Goal: Information Seeking & Learning: Learn about a topic

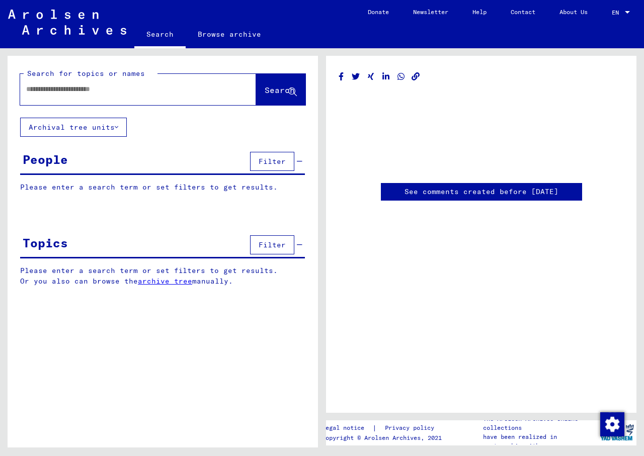
type input "********"
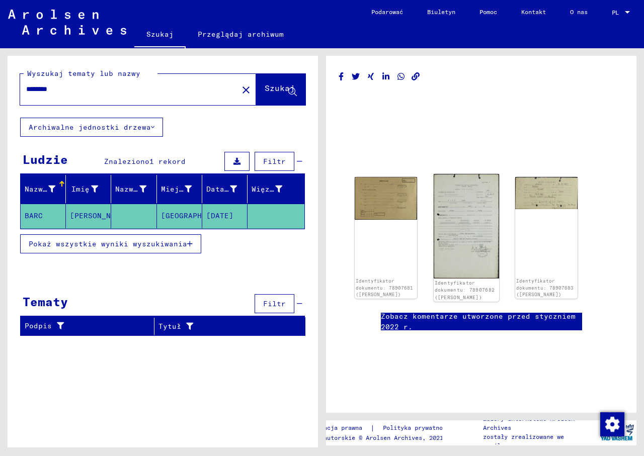
click at [457, 220] on img at bounding box center [465, 226] width 65 height 105
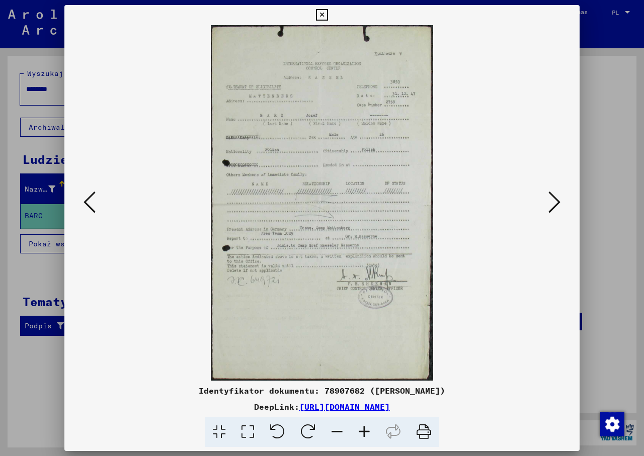
click at [362, 432] on icon at bounding box center [364, 432] width 27 height 31
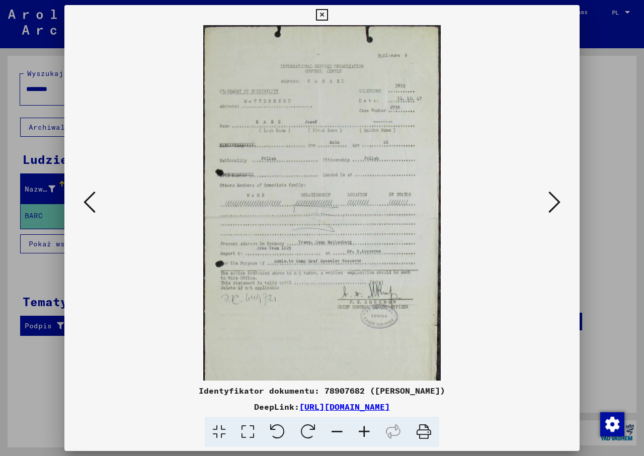
click at [362, 432] on icon at bounding box center [364, 432] width 27 height 31
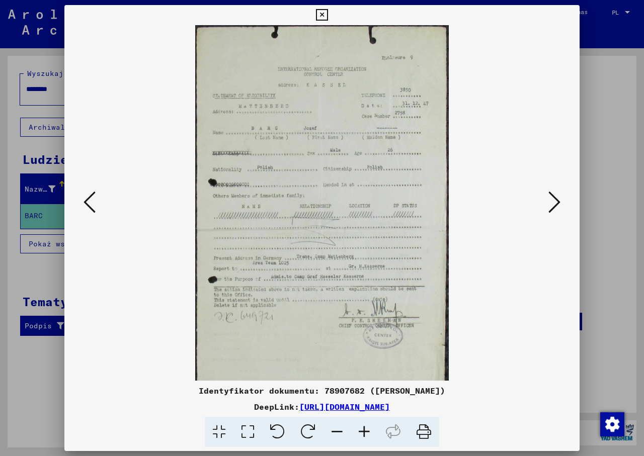
click at [362, 432] on icon at bounding box center [364, 432] width 27 height 31
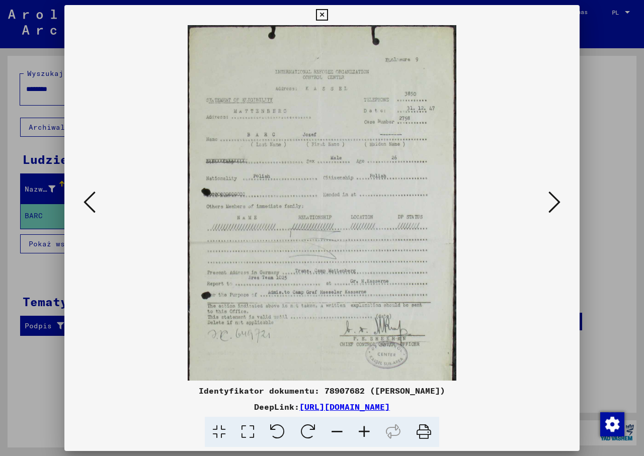
click at [362, 432] on icon at bounding box center [364, 432] width 27 height 31
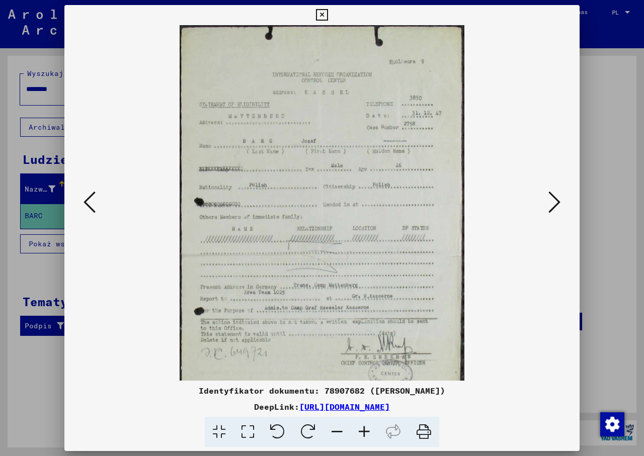
click at [362, 432] on icon at bounding box center [364, 432] width 27 height 31
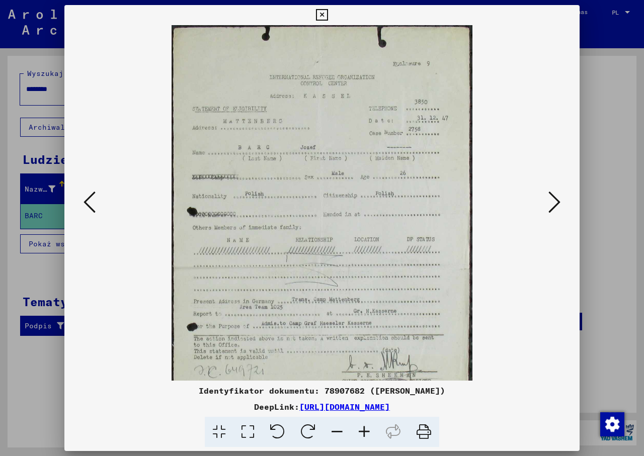
click at [362, 432] on icon at bounding box center [364, 432] width 27 height 31
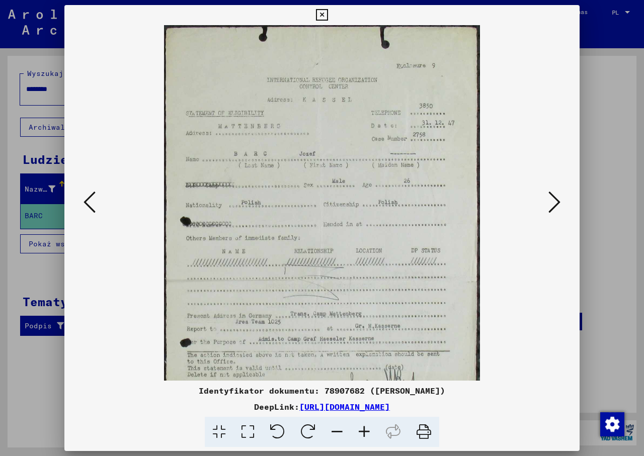
click at [362, 432] on icon at bounding box center [364, 432] width 27 height 31
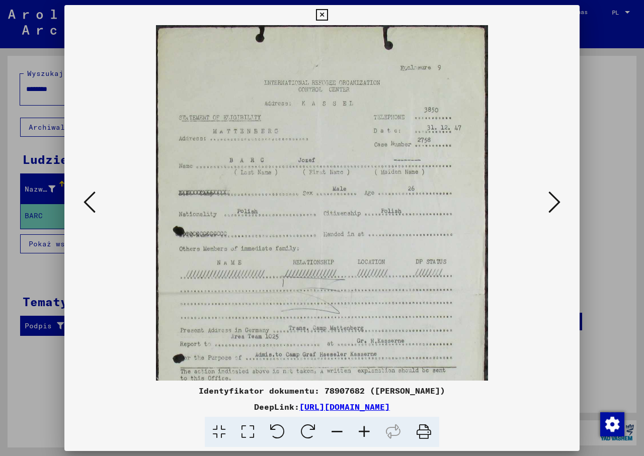
click at [362, 432] on icon at bounding box center [364, 432] width 27 height 31
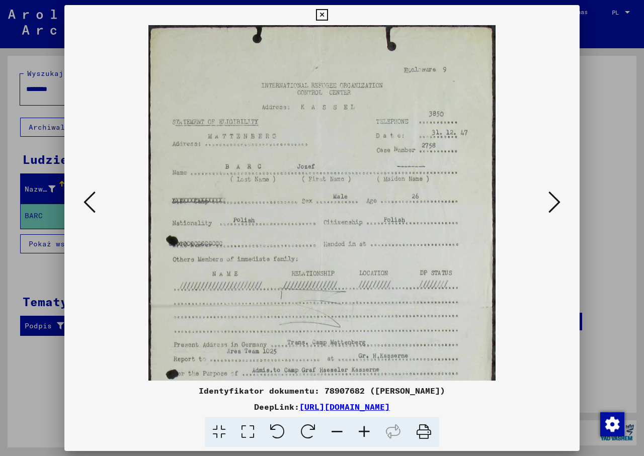
click at [362, 432] on icon at bounding box center [364, 432] width 27 height 31
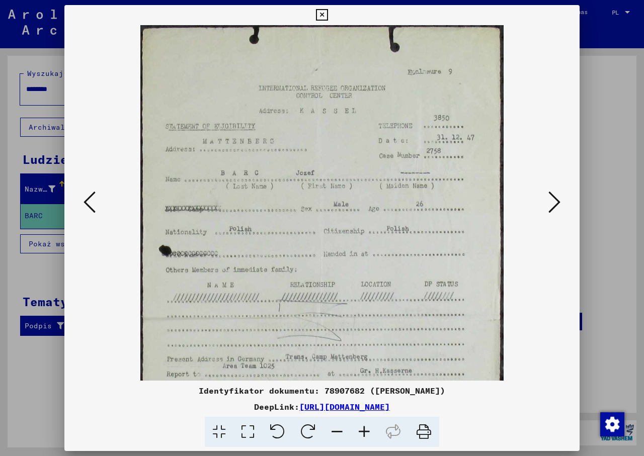
click at [362, 432] on icon at bounding box center [364, 432] width 27 height 31
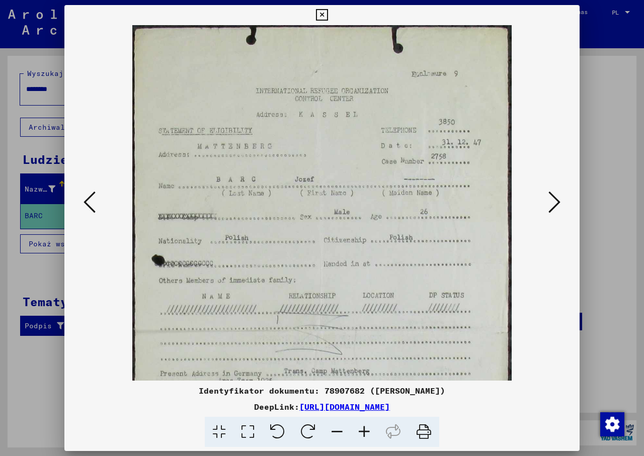
click at [362, 432] on icon at bounding box center [364, 432] width 27 height 31
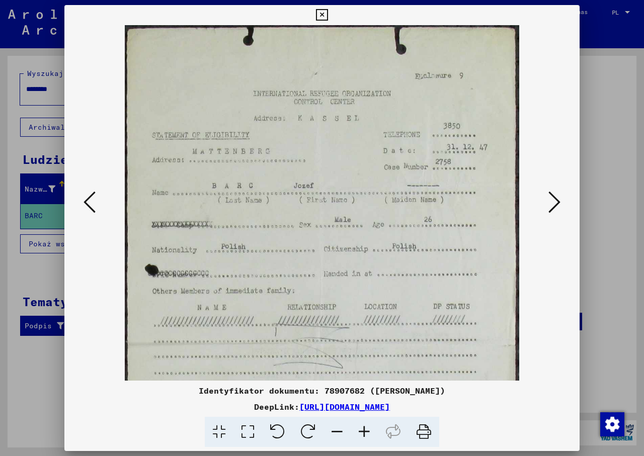
click at [362, 432] on icon at bounding box center [364, 432] width 27 height 31
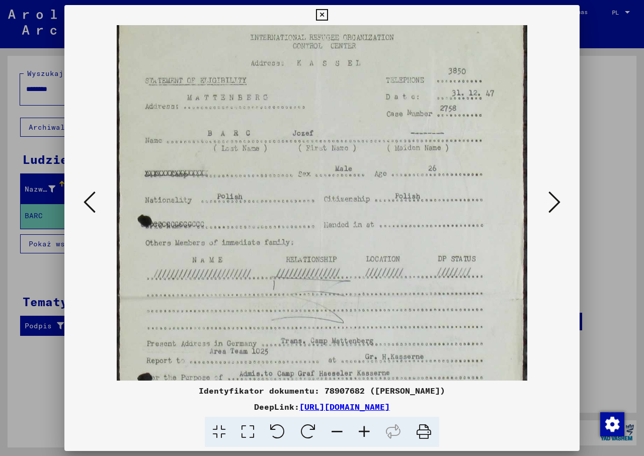
scroll to position [62, 0]
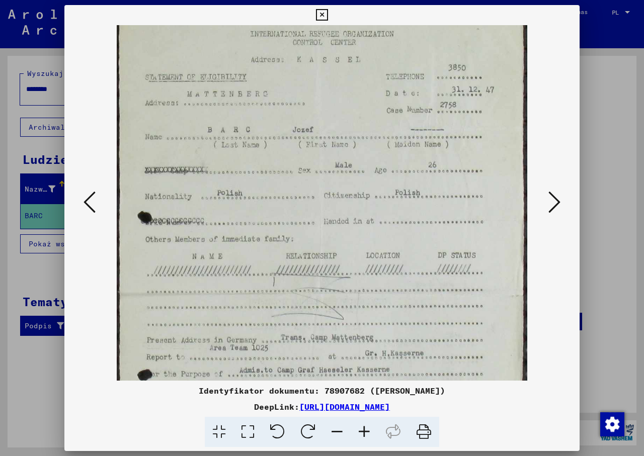
drag, startPoint x: 371, startPoint y: 336, endPoint x: 371, endPoint y: 279, distance: 57.3
click at [371, 279] on img at bounding box center [322, 291] width 410 height 657
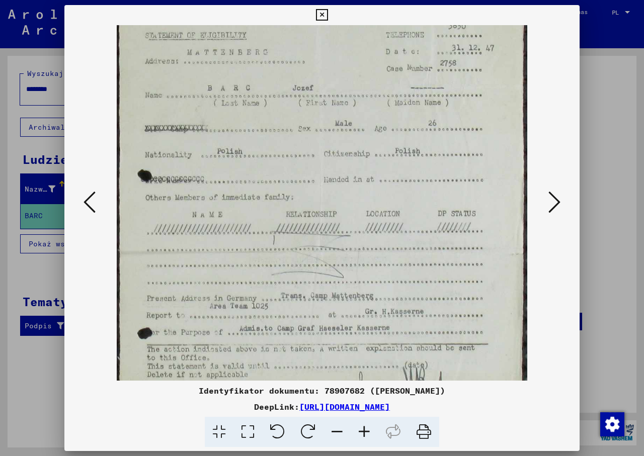
scroll to position [105, 0]
drag, startPoint x: 346, startPoint y: 311, endPoint x: 373, endPoint y: 269, distance: 49.9
click at [373, 269] on img at bounding box center [322, 249] width 410 height 657
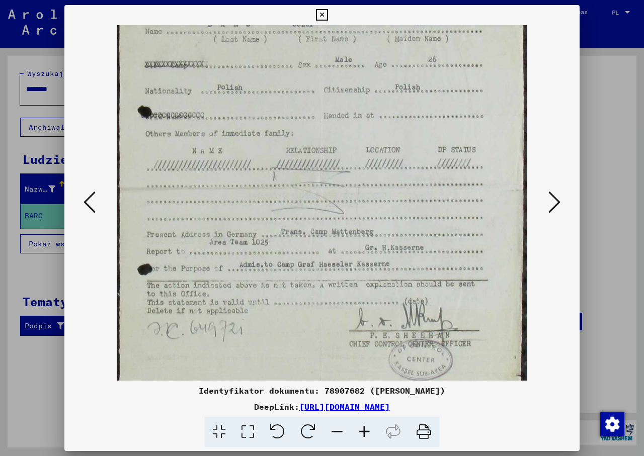
scroll to position [172, 0]
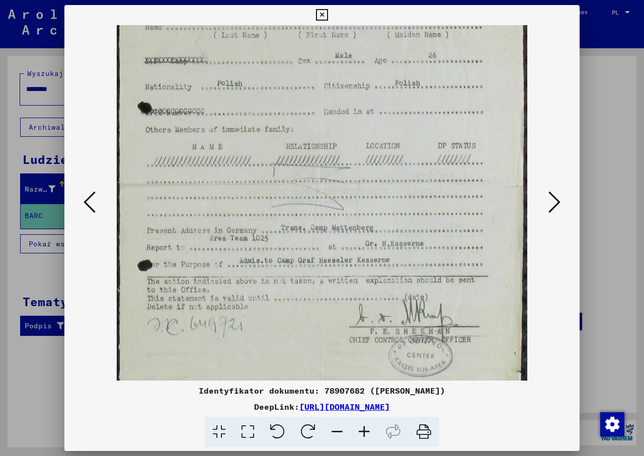
drag, startPoint x: 278, startPoint y: 275, endPoint x: 287, endPoint y: 219, distance: 57.1
click at [287, 219] on img at bounding box center [322, 181] width 410 height 657
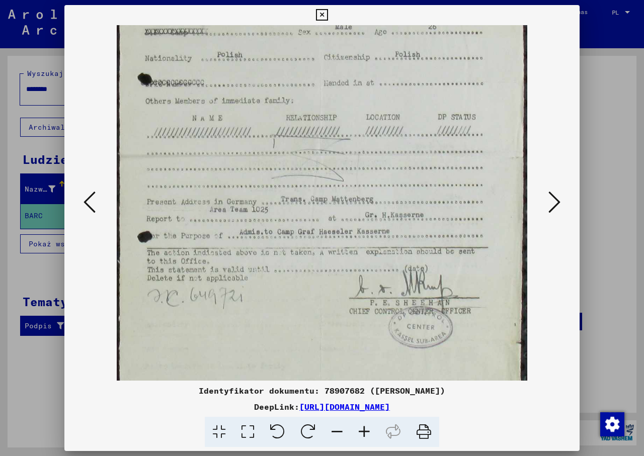
scroll to position [210, 0]
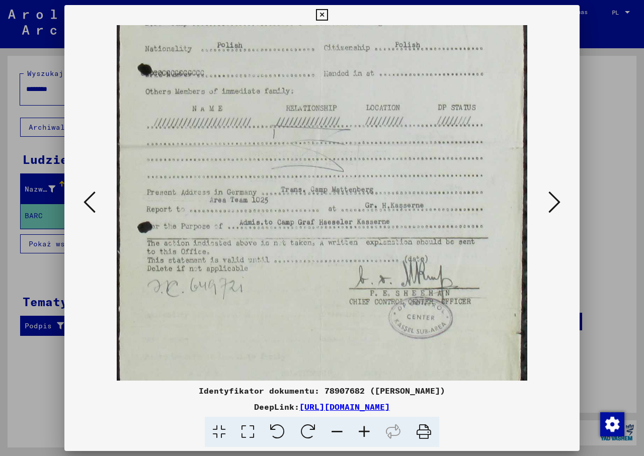
drag, startPoint x: 294, startPoint y: 279, endPoint x: 297, endPoint y: 243, distance: 35.8
click at [297, 243] on img at bounding box center [322, 143] width 410 height 657
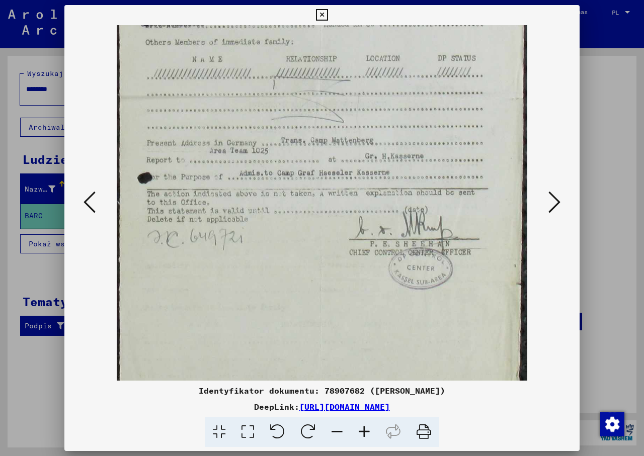
scroll to position [264, 0]
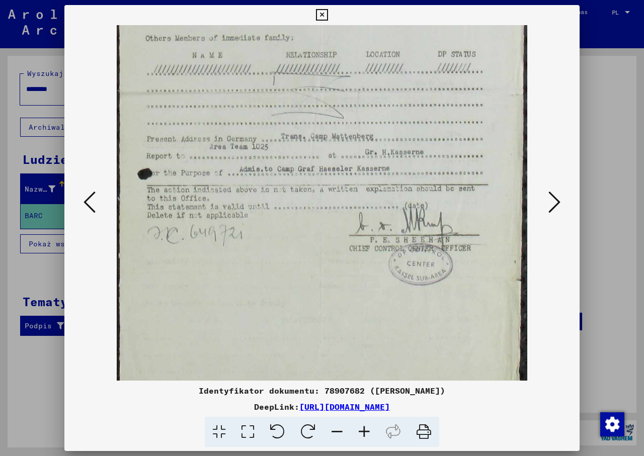
drag, startPoint x: 290, startPoint y: 304, endPoint x: 290, endPoint y: 250, distance: 53.3
click at [290, 250] on img at bounding box center [322, 90] width 410 height 657
click at [557, 201] on icon at bounding box center [554, 202] width 12 height 24
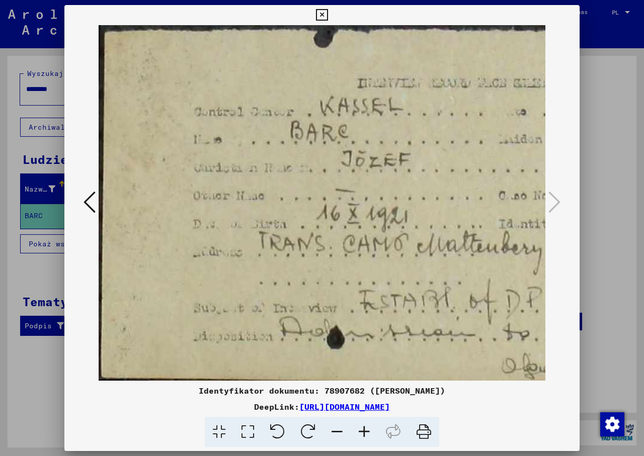
click at [336, 434] on icon at bounding box center [336, 432] width 27 height 31
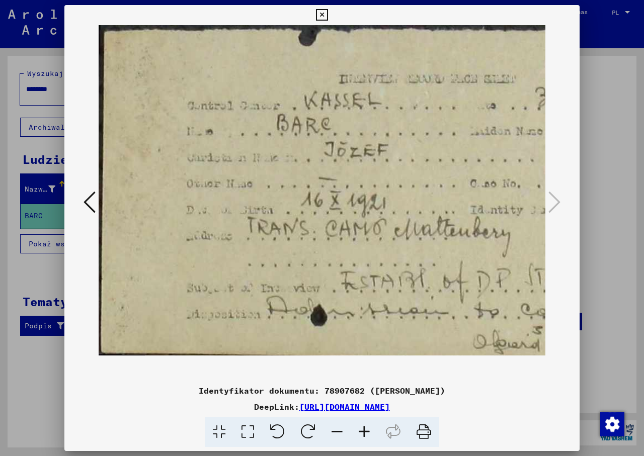
click at [336, 434] on icon at bounding box center [336, 432] width 27 height 31
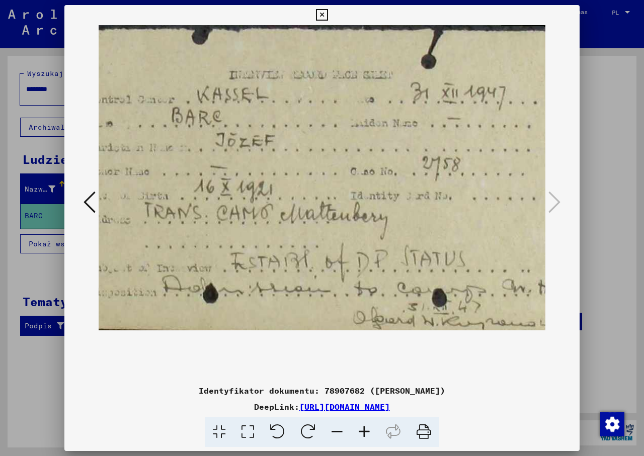
scroll to position [0, 85]
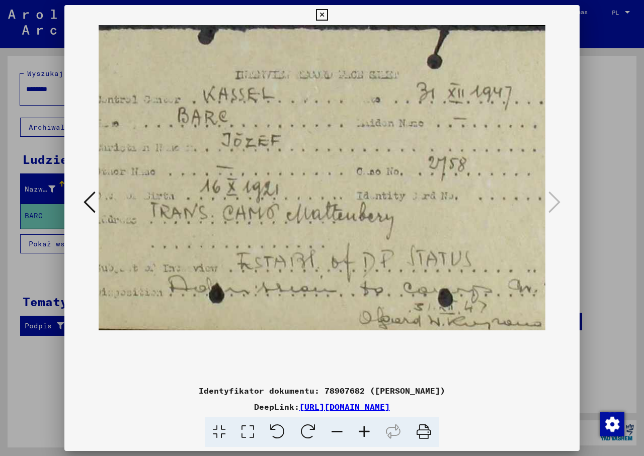
drag, startPoint x: 426, startPoint y: 211, endPoint x: 341, endPoint y: 226, distance: 86.8
click at [341, 226] on img at bounding box center [307, 177] width 589 height 305
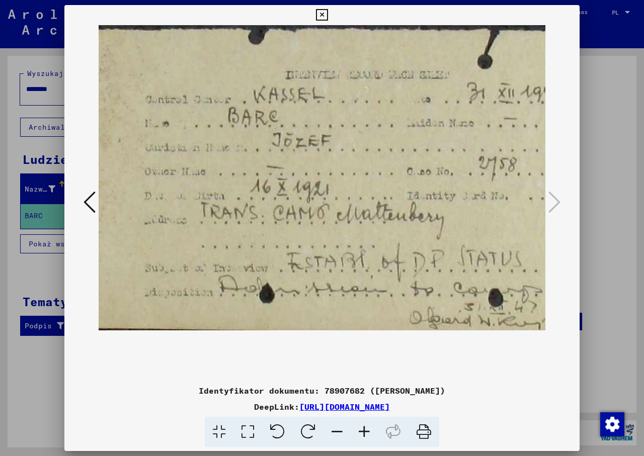
scroll to position [0, 34]
drag, startPoint x: 289, startPoint y: 257, endPoint x: 340, endPoint y: 256, distance: 51.3
click at [340, 256] on img at bounding box center [358, 177] width 589 height 305
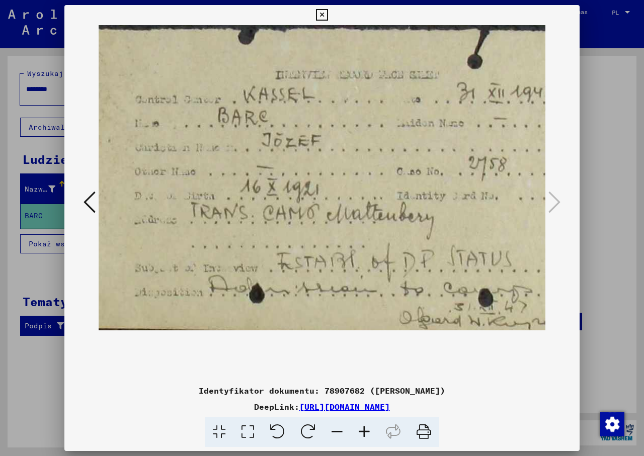
scroll to position [0, 47]
drag, startPoint x: 366, startPoint y: 285, endPoint x: 353, endPoint y: 226, distance: 60.3
click at [353, 226] on img at bounding box center [345, 177] width 589 height 305
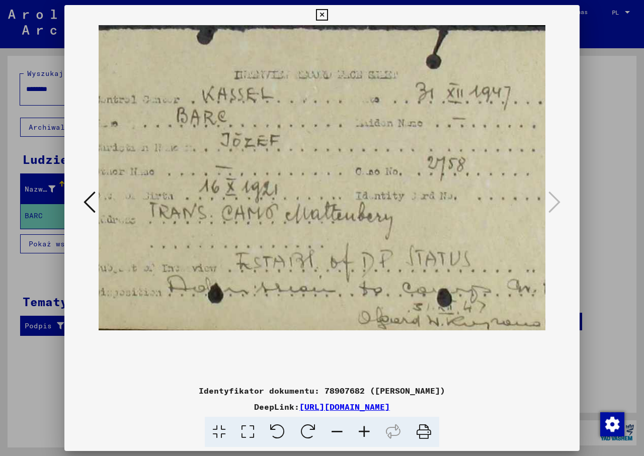
scroll to position [0, 143]
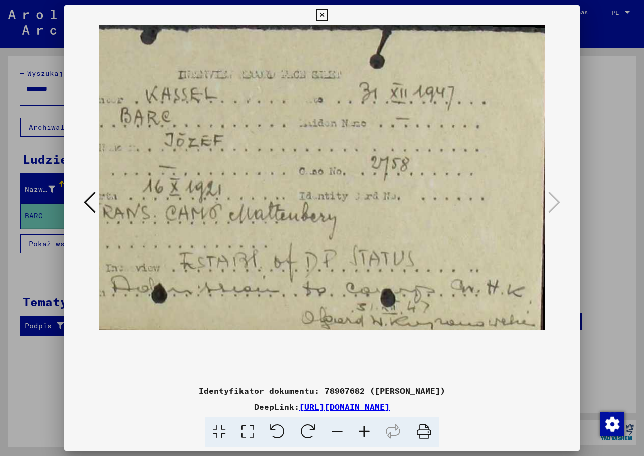
drag, startPoint x: 337, startPoint y: 305, endPoint x: 239, endPoint y: 300, distance: 97.7
click at [242, 300] on img at bounding box center [250, 177] width 589 height 305
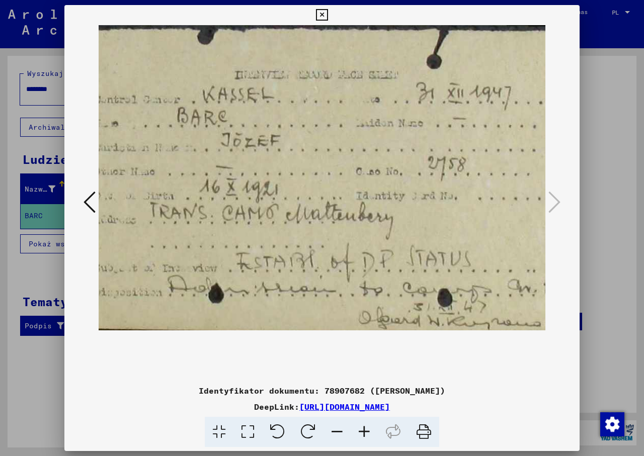
scroll to position [0, 48]
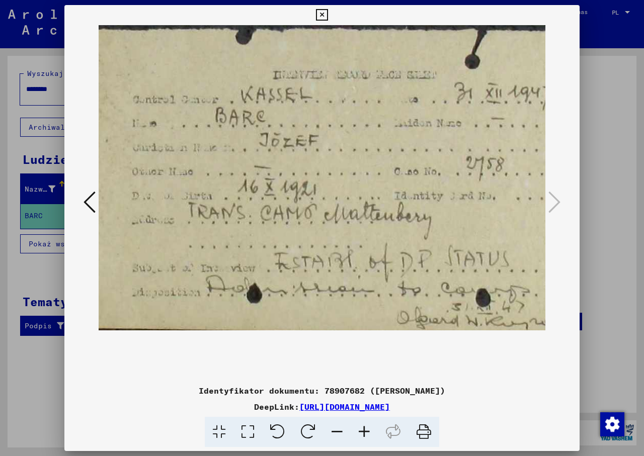
drag, startPoint x: 298, startPoint y: 289, endPoint x: 393, endPoint y: 291, distance: 95.1
click at [393, 291] on img at bounding box center [345, 177] width 589 height 305
click at [87, 203] on icon at bounding box center [89, 202] width 12 height 24
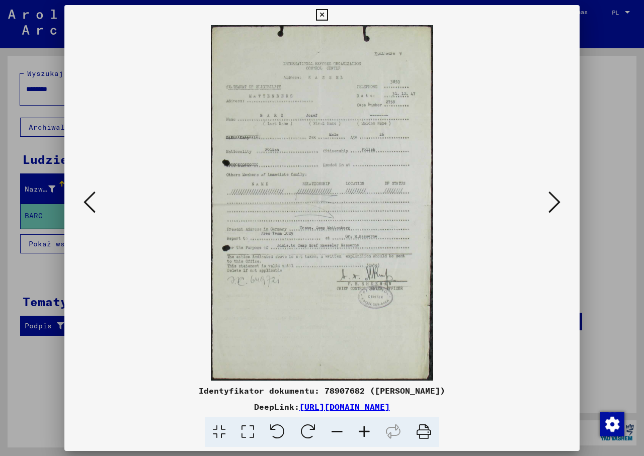
click at [88, 202] on icon at bounding box center [89, 202] width 12 height 24
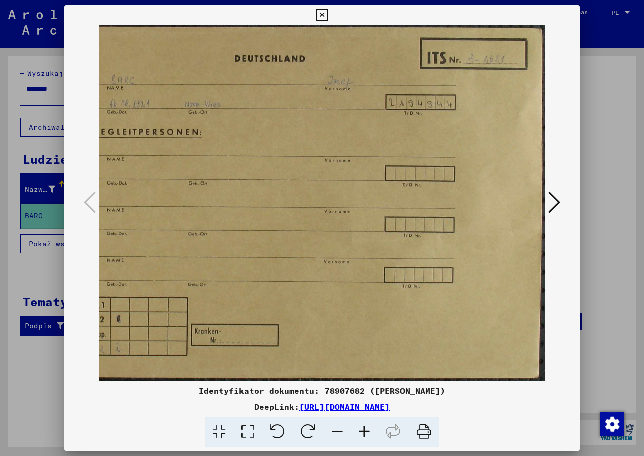
scroll to position [0, 6]
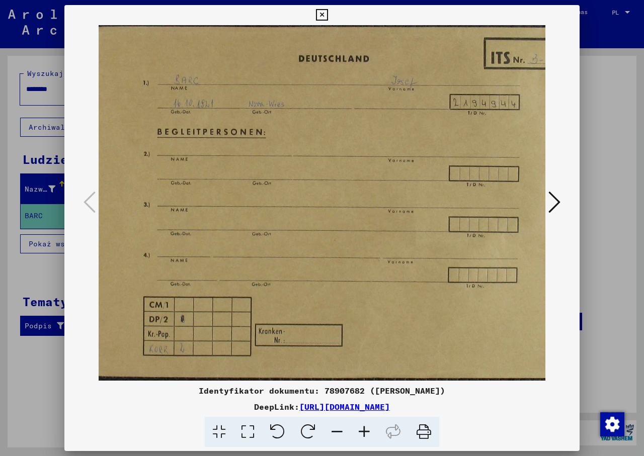
drag, startPoint x: 294, startPoint y: 236, endPoint x: 301, endPoint y: 250, distance: 15.5
click at [300, 249] on img at bounding box center [351, 203] width 516 height 356
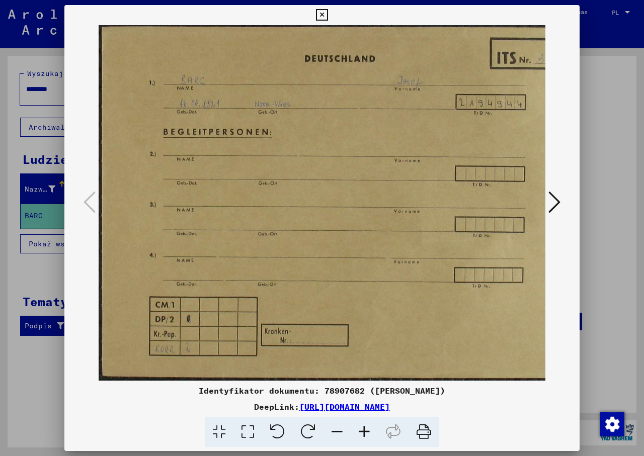
click at [319, 16] on icon at bounding box center [322, 15] width 12 height 12
